Goal: Complete application form: Complete application form

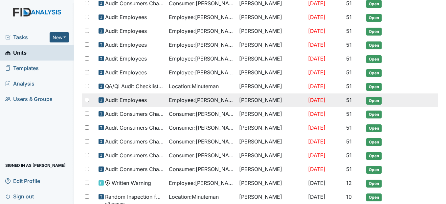
scroll to position [295, 0]
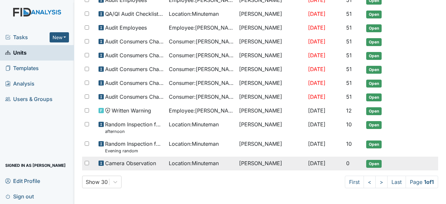
click at [197, 162] on span "Location : Minuteman" at bounding box center [194, 163] width 50 height 8
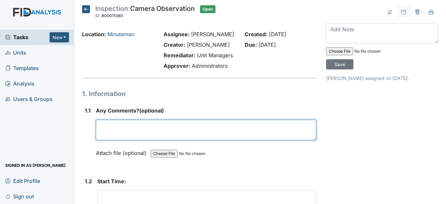
click at [171, 140] on textarea at bounding box center [206, 130] width 220 height 20
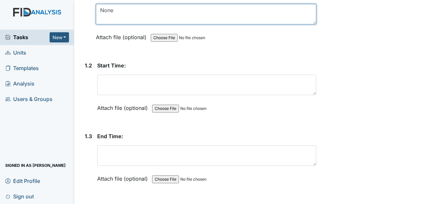
scroll to position [131, 0]
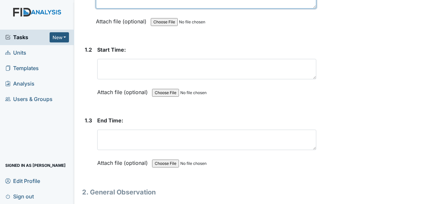
type textarea "None"
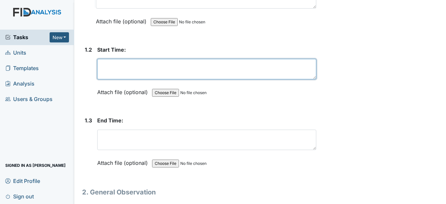
click at [114, 79] on textarea at bounding box center [206, 69] width 219 height 20
type textarea "5:00pm"
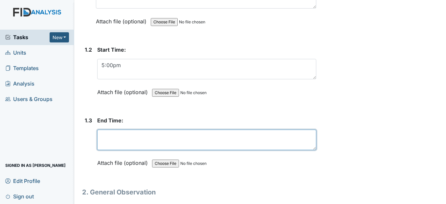
click at [114, 150] on textarea at bounding box center [206, 139] width 219 height 20
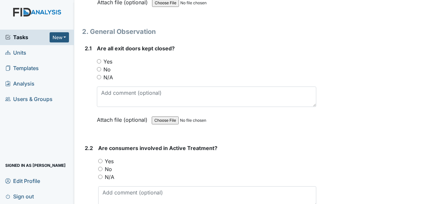
scroll to position [296, 0]
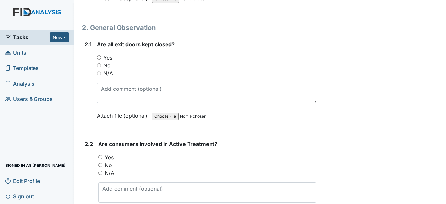
type textarea "9:00pm"
click at [101, 59] on input "Yes" at bounding box center [99, 57] width 4 height 4
radio input "true"
